Goal: Task Accomplishment & Management: Complete application form

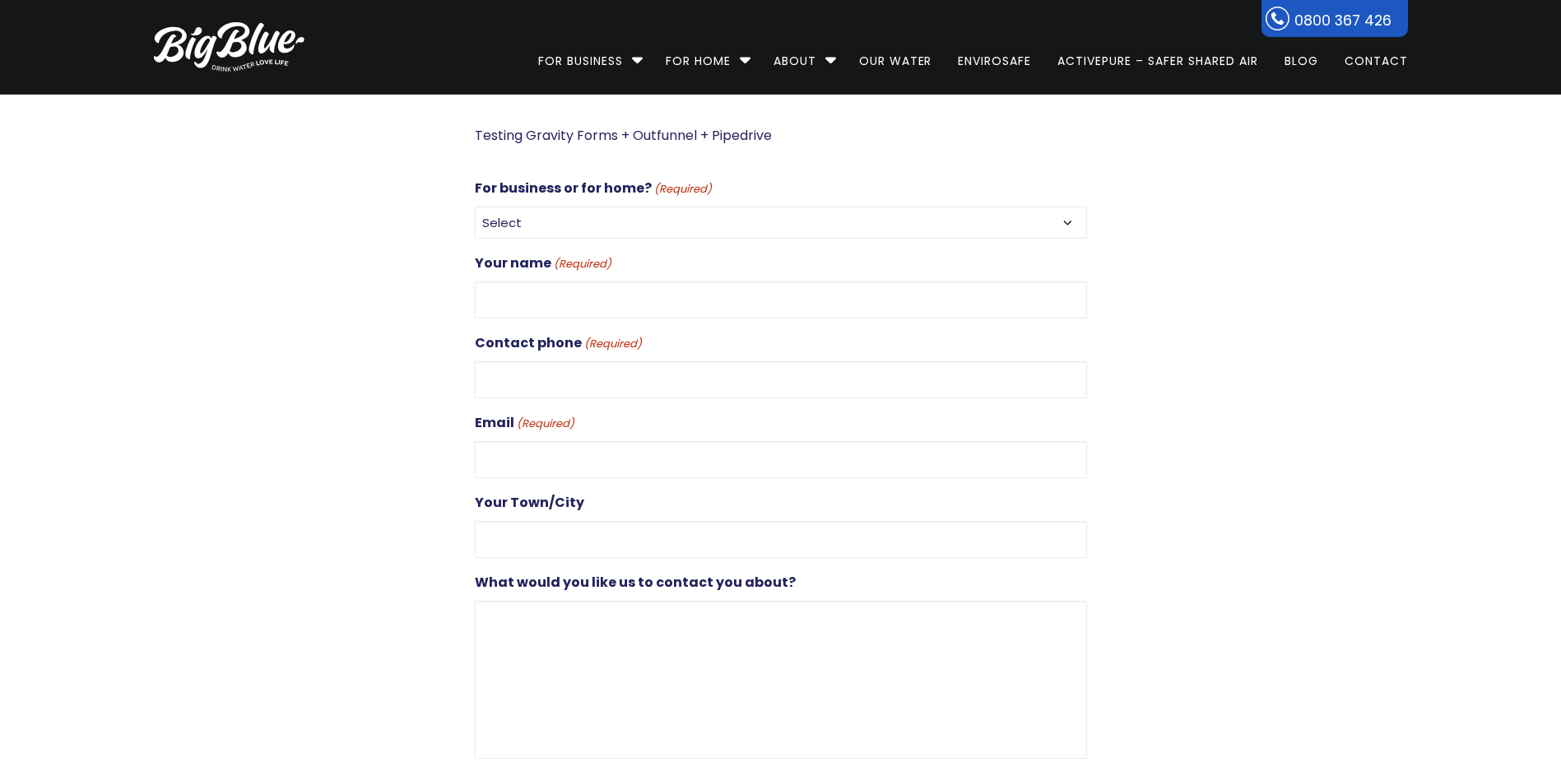
click at [930, 218] on select "Select For Business For Home" at bounding box center [781, 223] width 612 height 32
select select "For Business"
click at [475, 207] on select "Select For Business For Home" at bounding box center [781, 223] width 612 height 32
click at [684, 296] on input "Your name (Required)" at bounding box center [781, 300] width 612 height 37
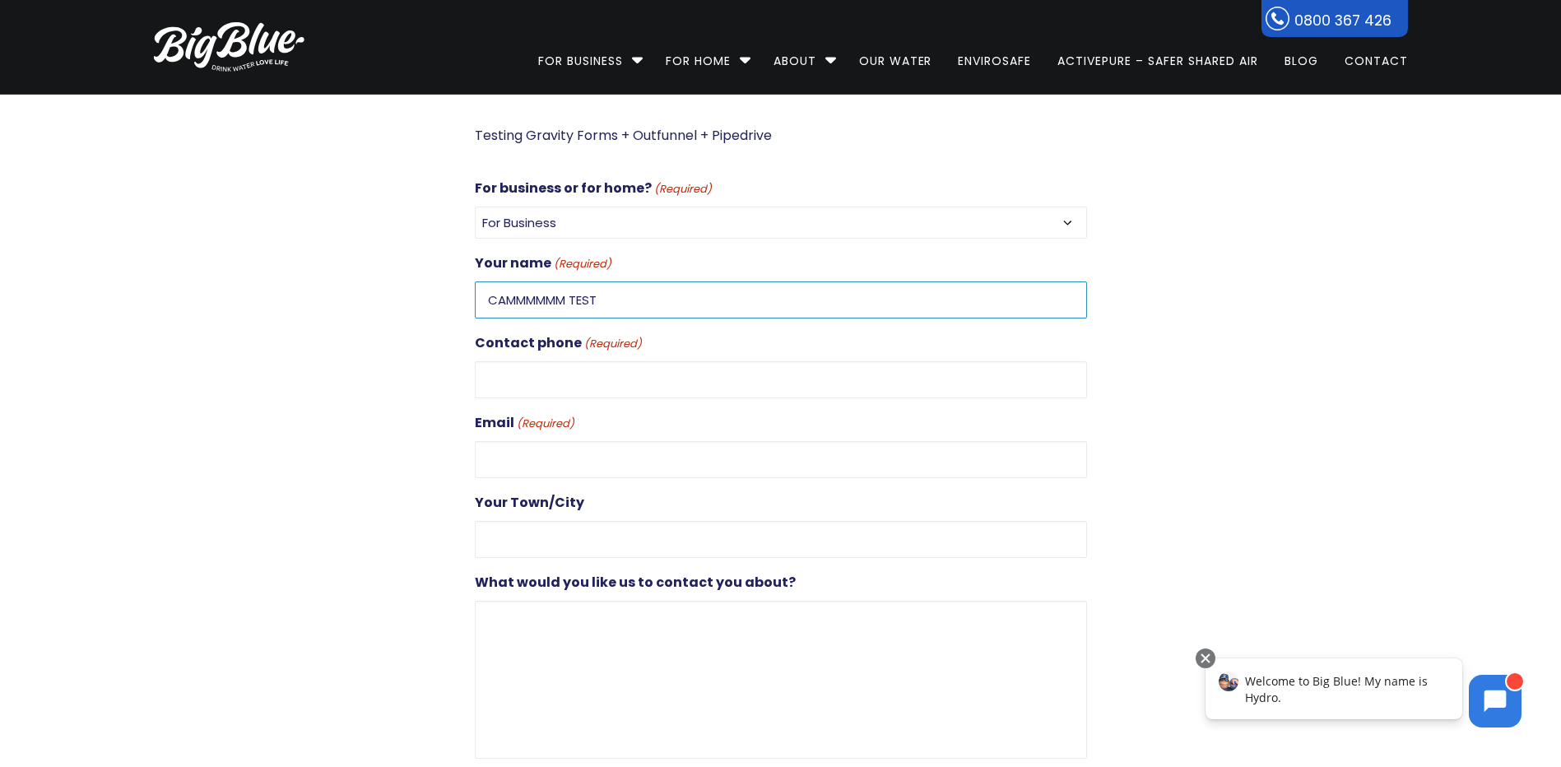
type input "CAMMMMMM TEST"
click at [650, 372] on input "Contact phone (Required)" at bounding box center [781, 379] width 612 height 37
type input "0212121212121212"
click at [521, 457] on input "Email (Required)" at bounding box center [781, 459] width 612 height 37
type input "u"
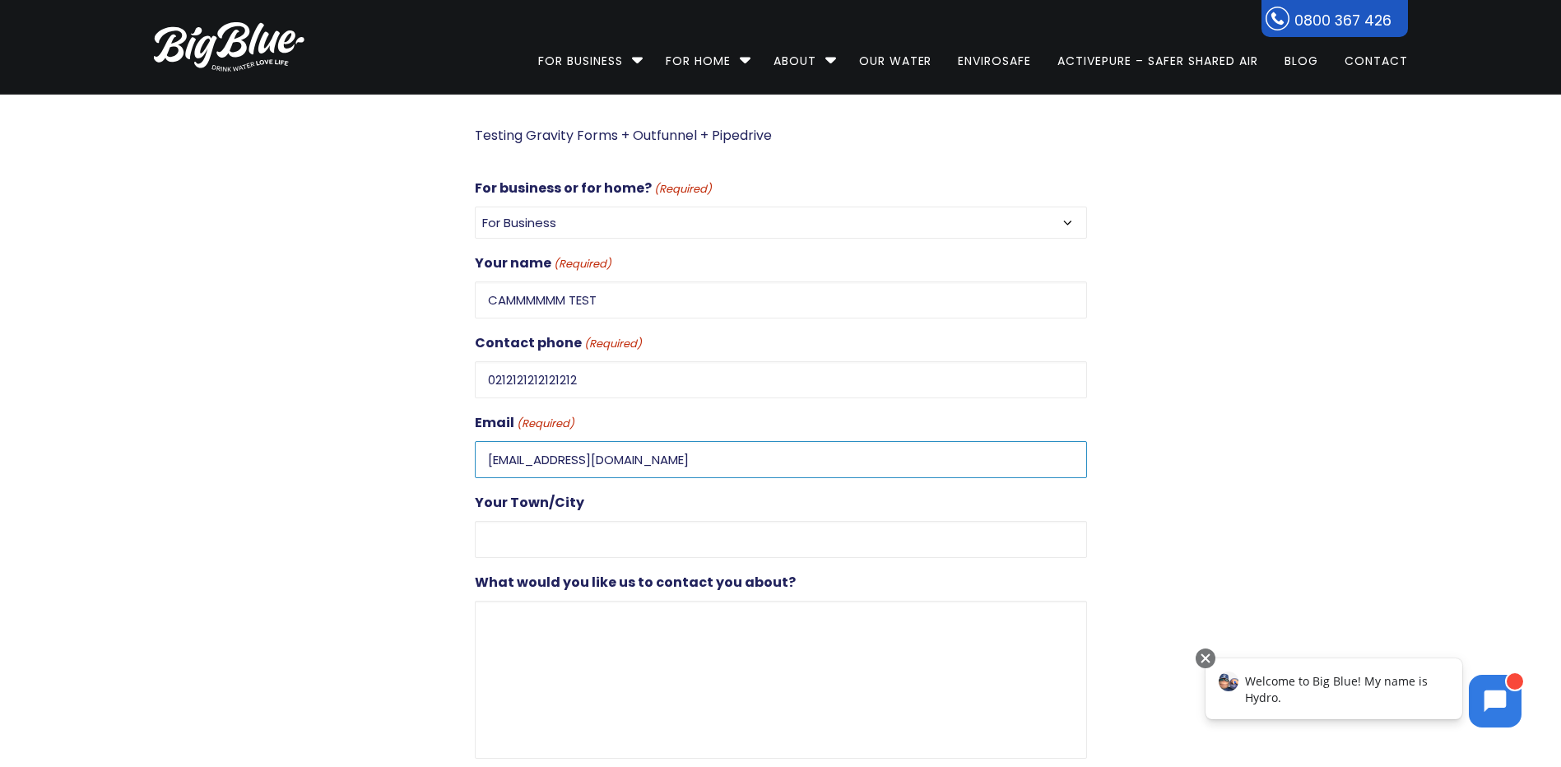
type input "FUNNELTEST@TESTUUUU.COM"
click at [550, 547] on input "Your Town/City" at bounding box center [781, 539] width 612 height 37
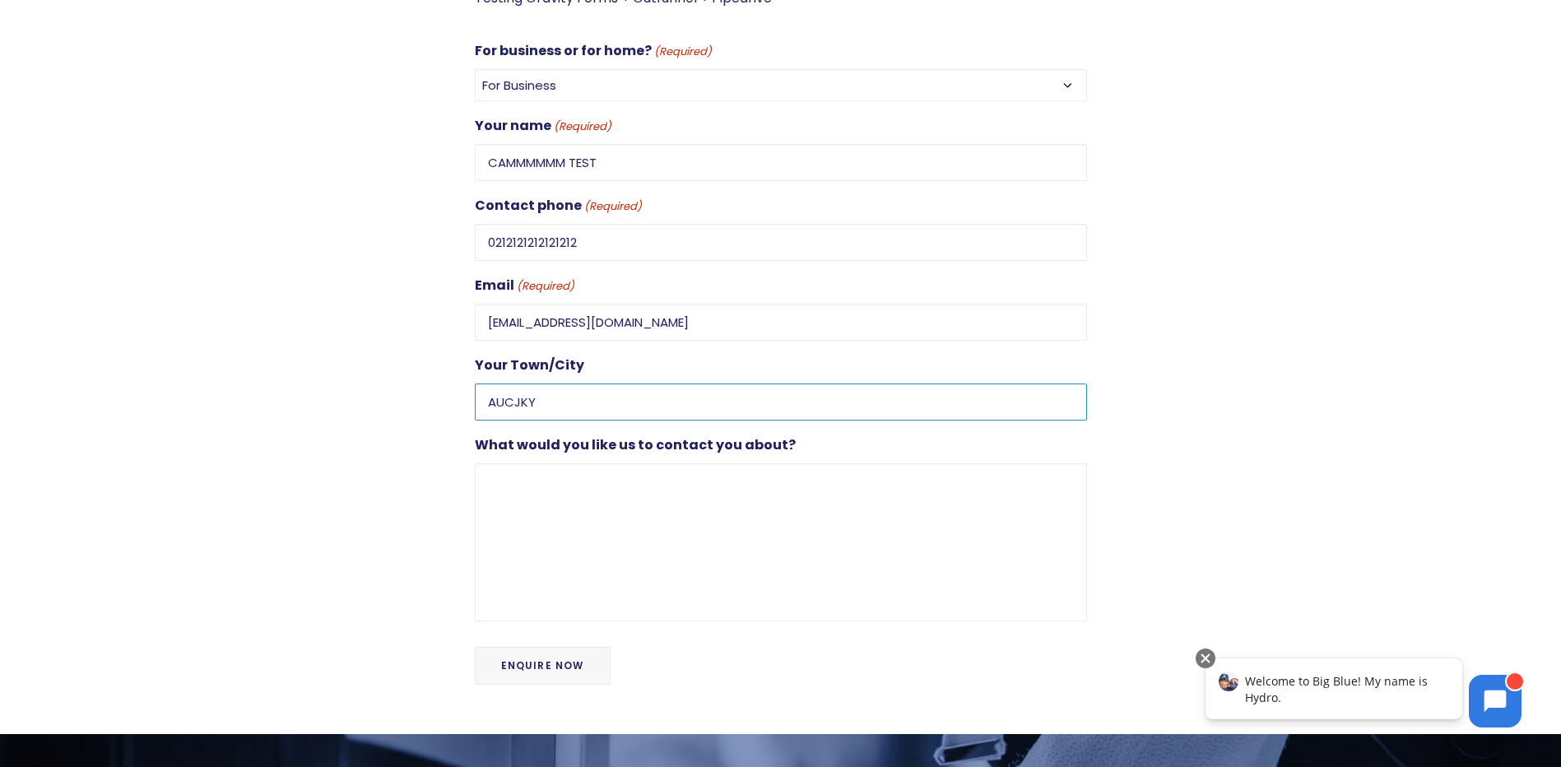
scroll to position [329, 0]
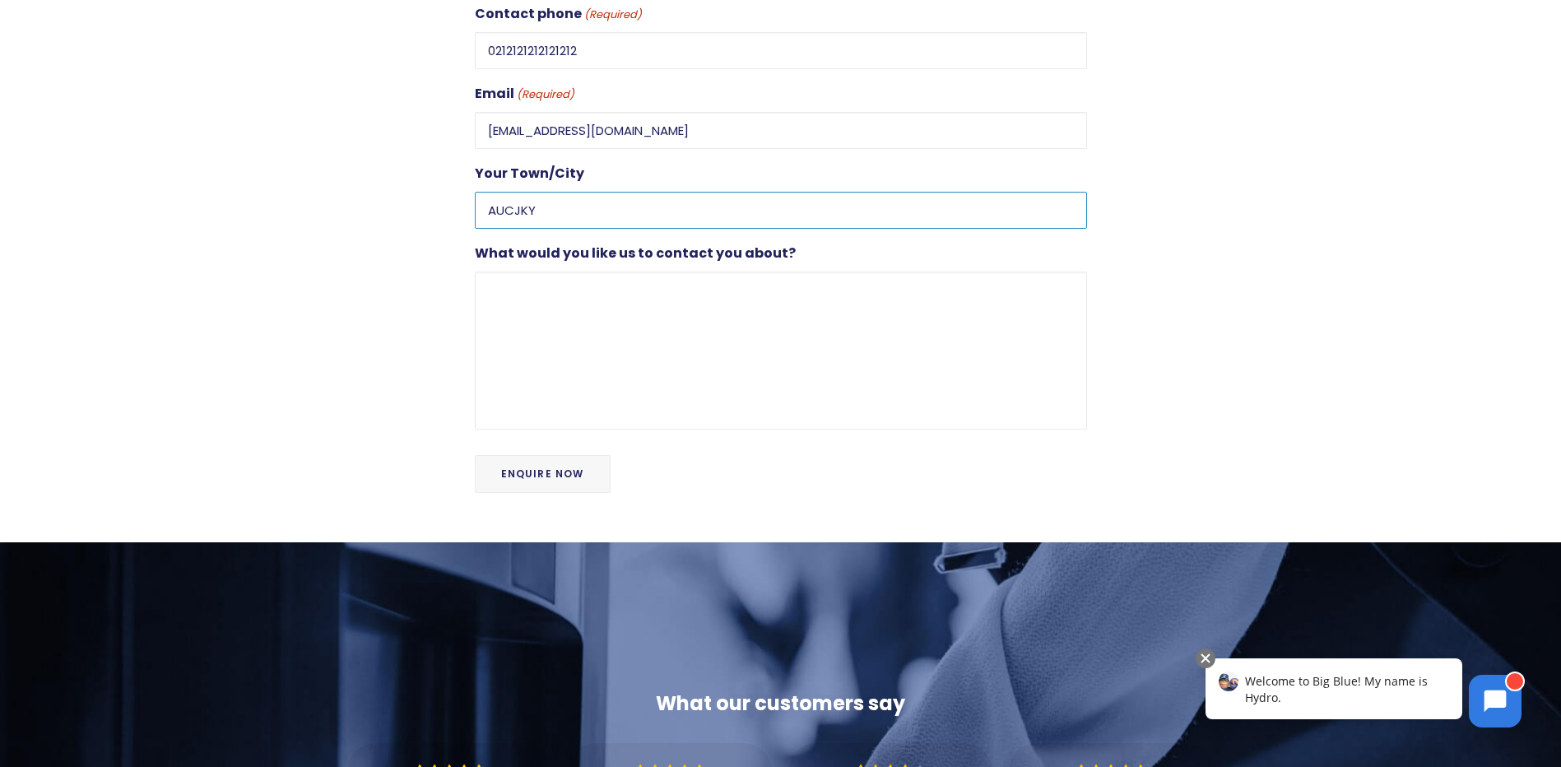
type input "AUCJKY"
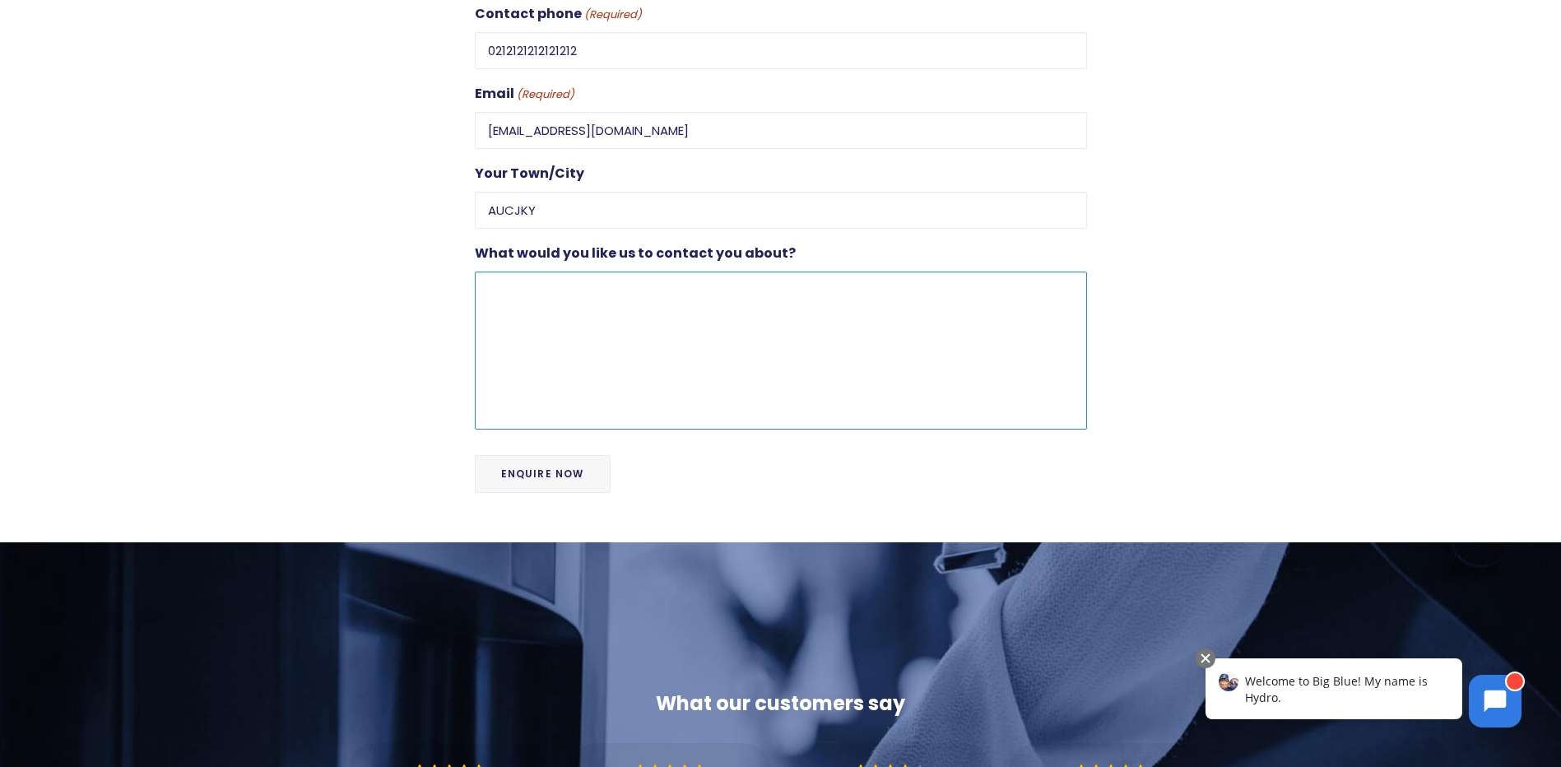
click at [571, 279] on textarea "What would you like us to contact you about?" at bounding box center [781, 351] width 612 height 158
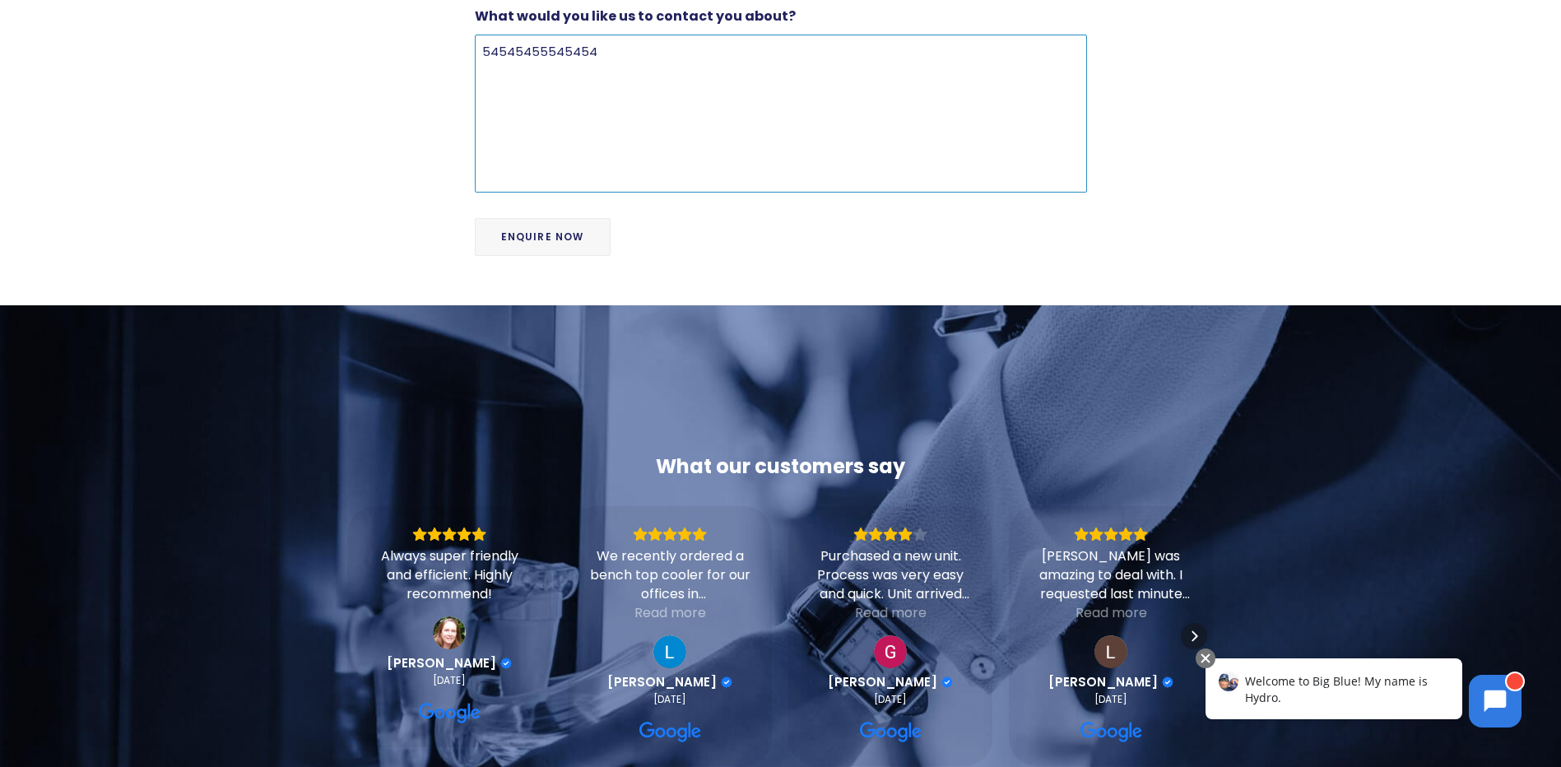
scroll to position [576, 0]
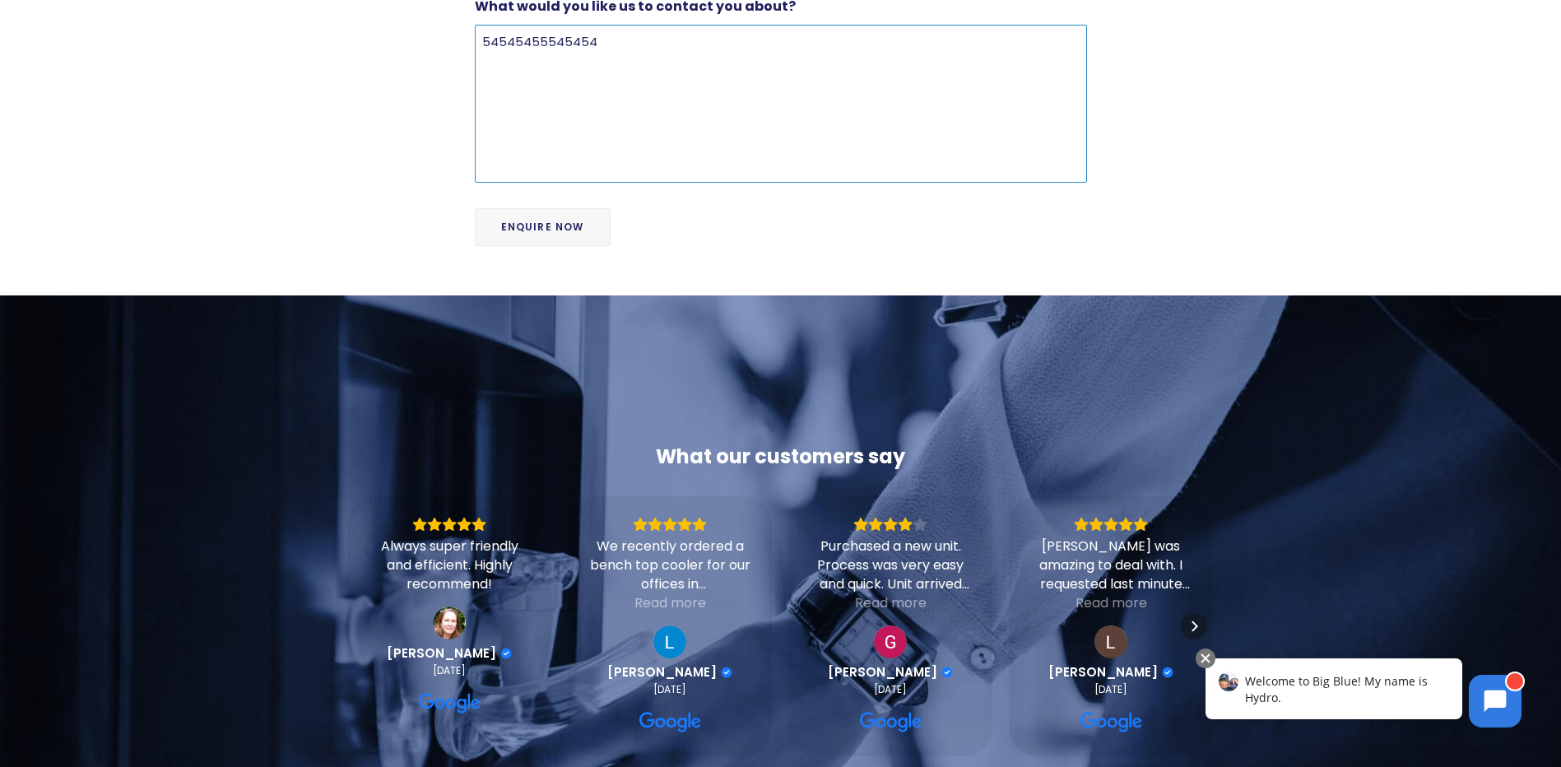
type textarea "54545455545454"
click at [539, 216] on input "Enquire Now" at bounding box center [543, 227] width 136 height 38
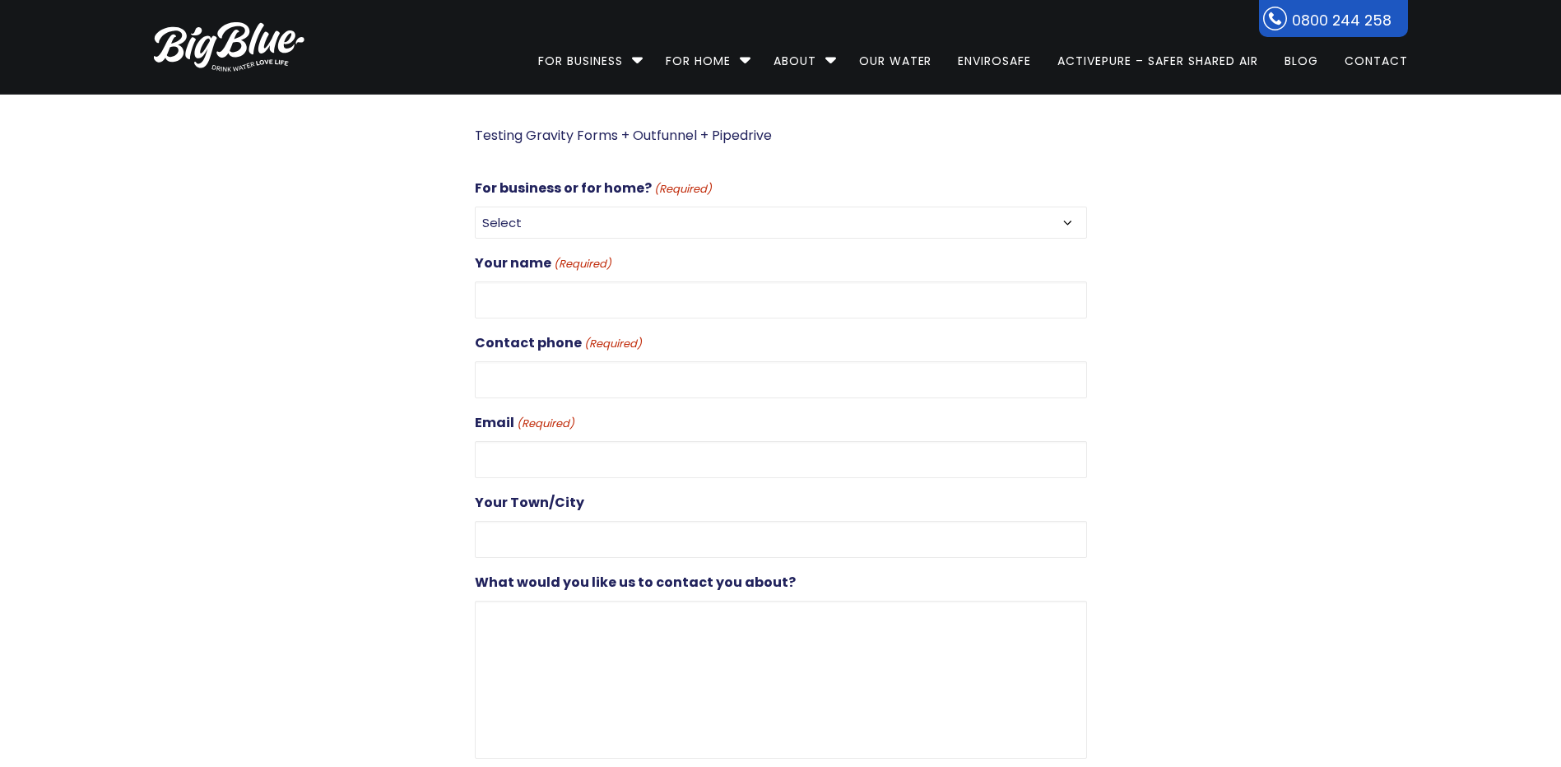
click at [592, 224] on select "Select For Business For Home" at bounding box center [781, 223] width 612 height 32
select select "For Business"
click at [475, 207] on select "Select For Business For Home" at bounding box center [781, 223] width 612 height 32
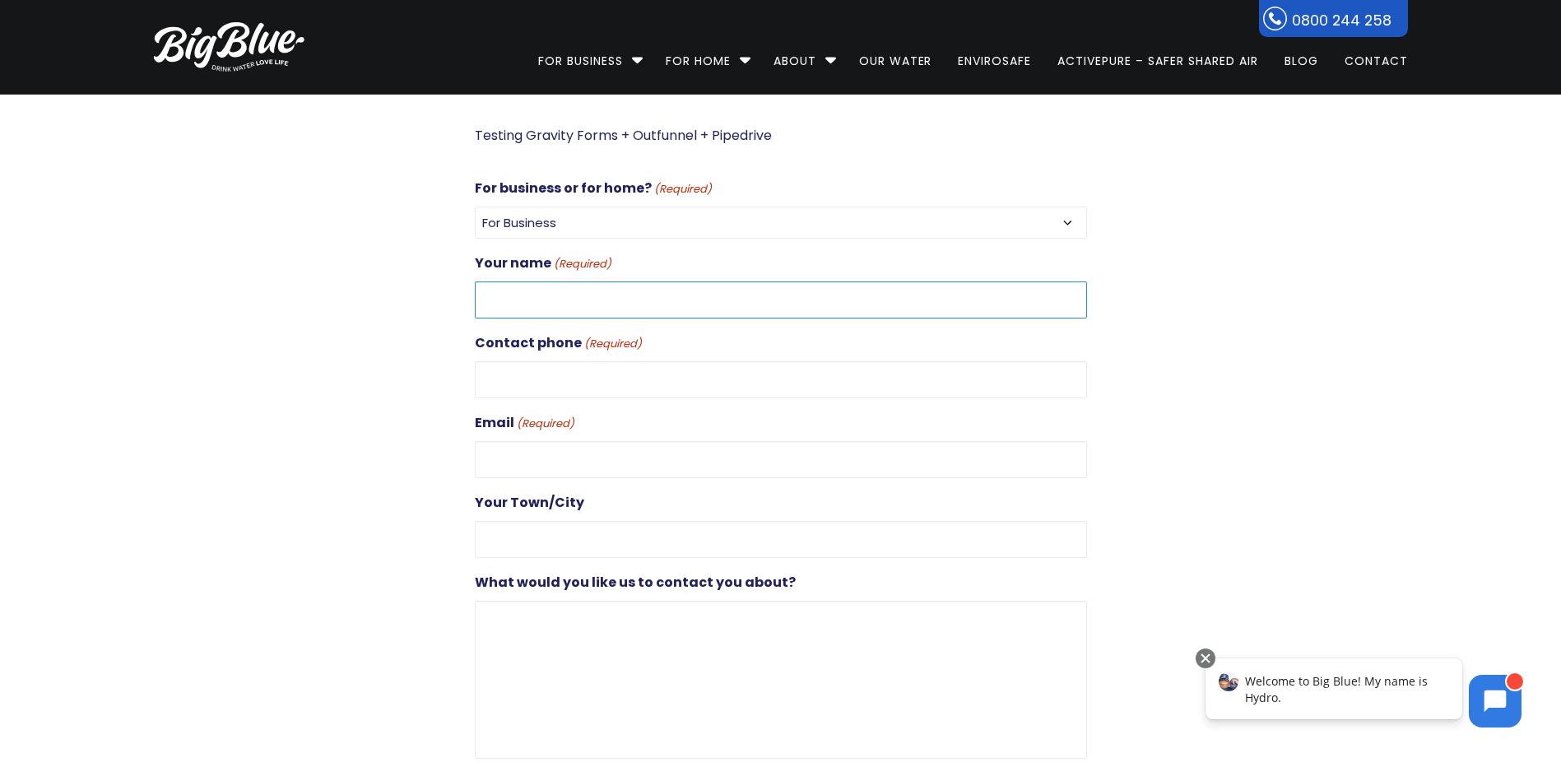
click at [567, 286] on input "Your name (Required)" at bounding box center [781, 300] width 612 height 37
type input "5617"
click at [728, 378] on input "Contact phone (Required)" at bounding box center [781, 379] width 612 height 37
type input "55454554285258"
click at [573, 452] on input "Email (Required)" at bounding box center [781, 459] width 612 height 37
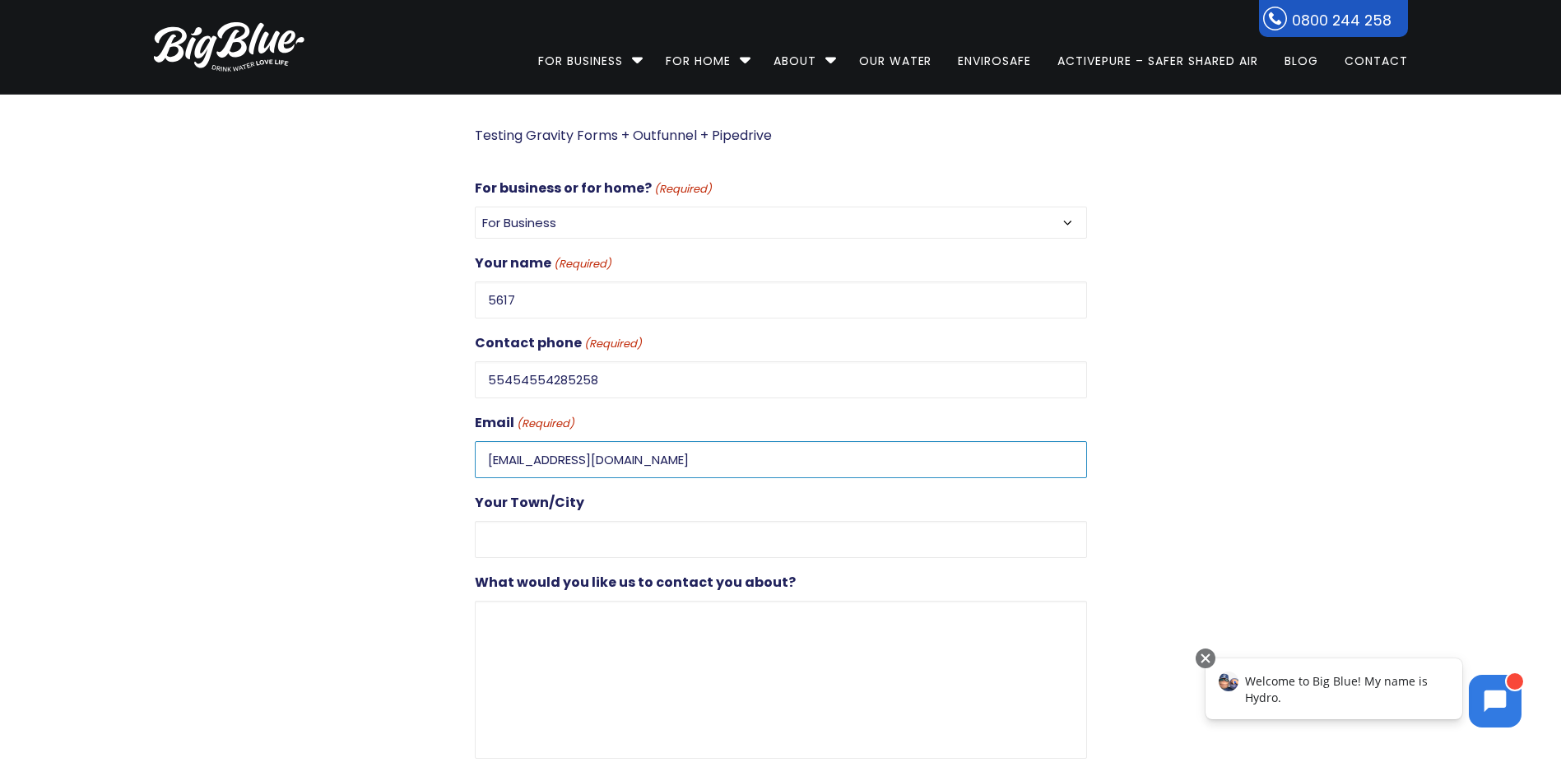
type input "[EMAIL_ADDRESS][DOMAIN_NAME]"
click at [558, 531] on input "Your Town/City" at bounding box center [781, 539] width 612 height 37
type input "555EEE"
click at [567, 651] on textarea "What would you like us to contact you about?" at bounding box center [781, 680] width 612 height 158
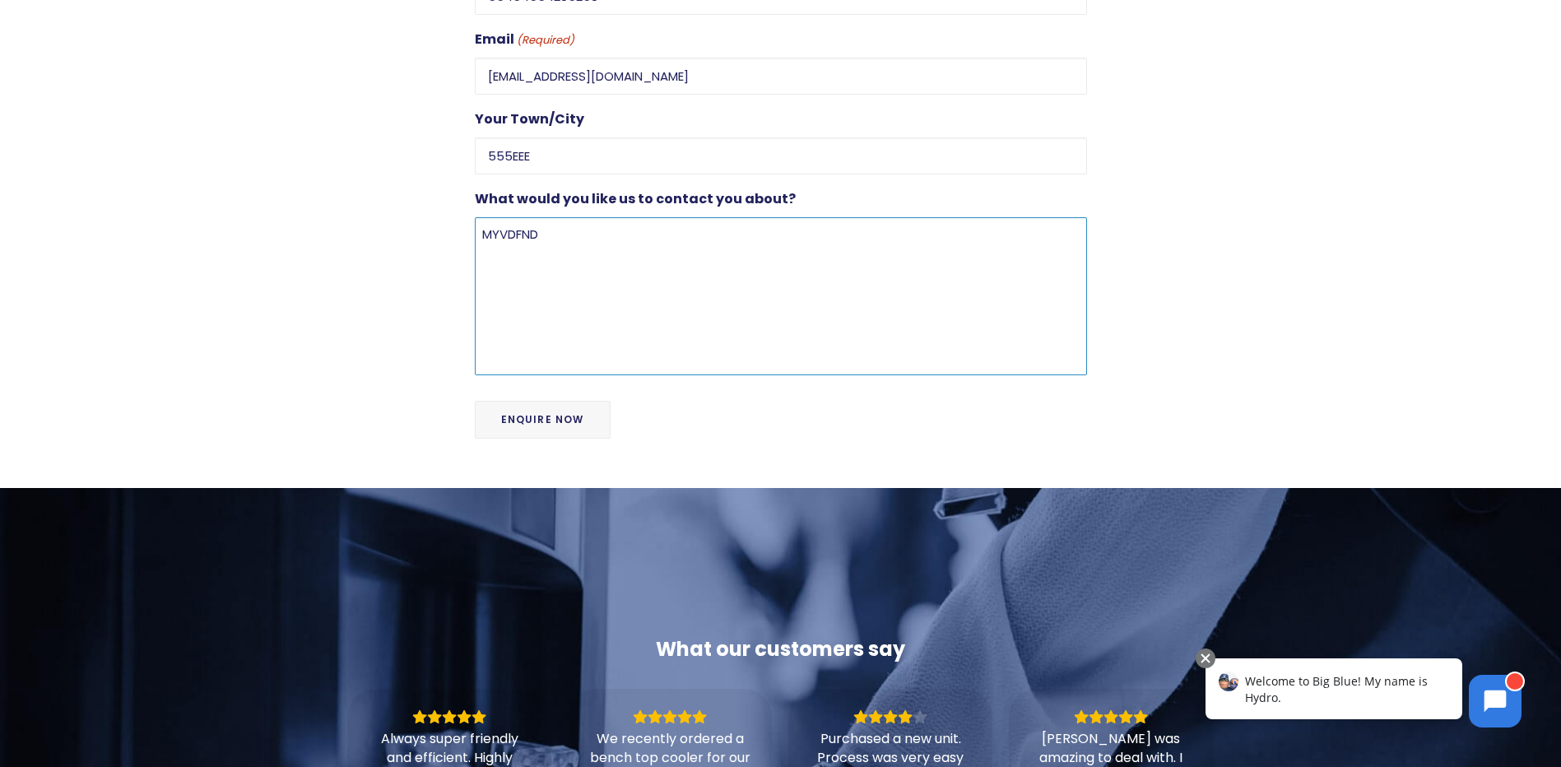
scroll to position [494, 0]
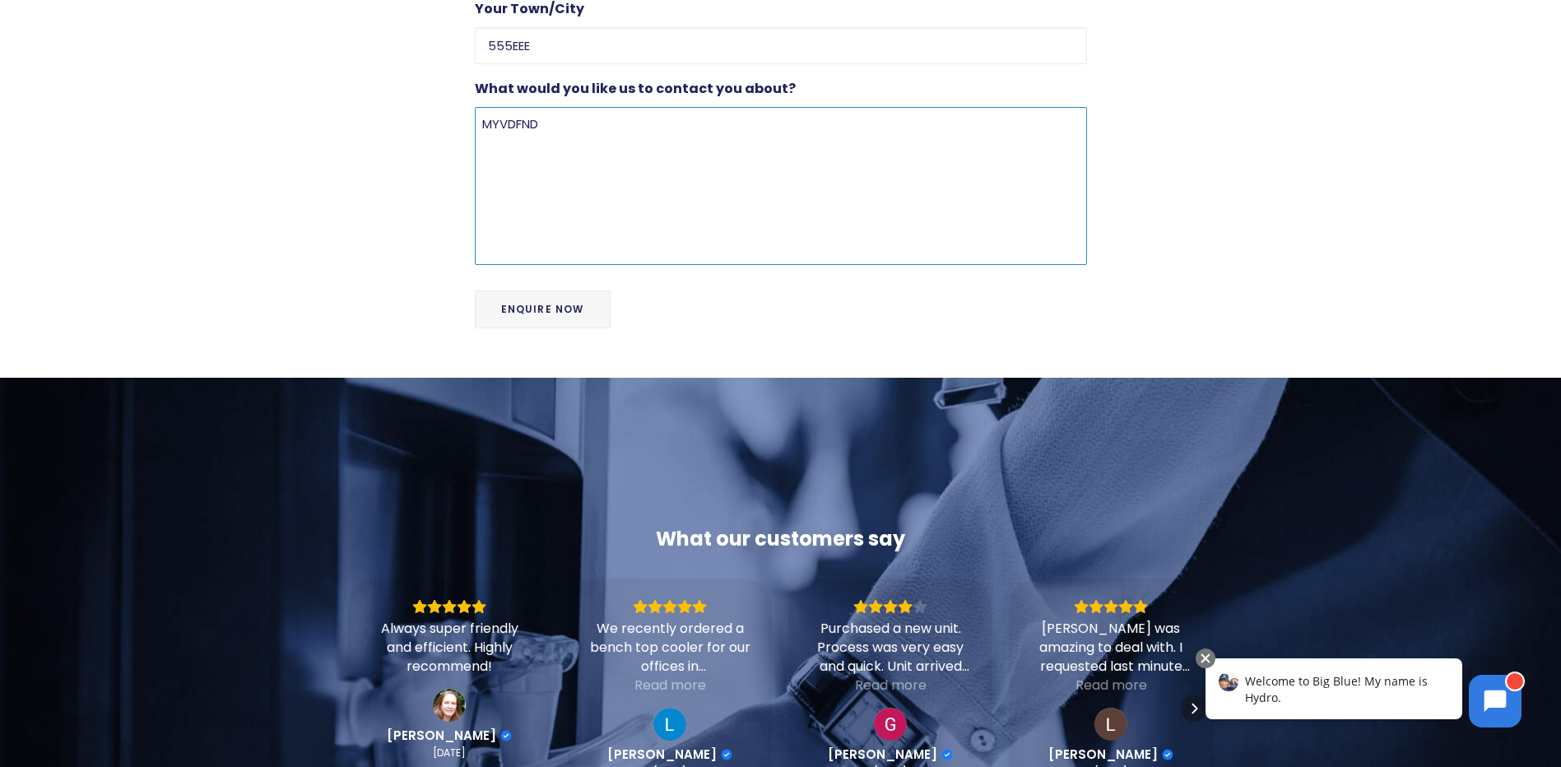
type textarea "MYVDFND"
click at [512, 307] on input "Enquire Now" at bounding box center [543, 310] width 136 height 38
